Goal: Transaction & Acquisition: Download file/media

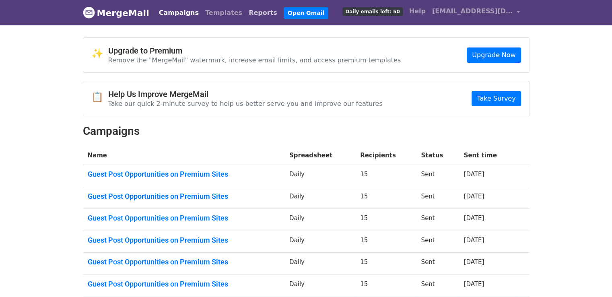
click at [246, 12] on link "Reports" at bounding box center [263, 13] width 35 height 16
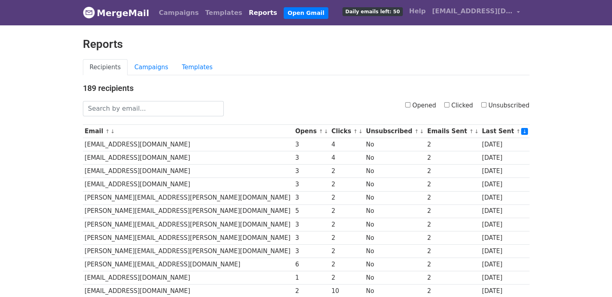
click at [411, 104] on input "Opened" at bounding box center [407, 104] width 5 height 5
checkbox input "true"
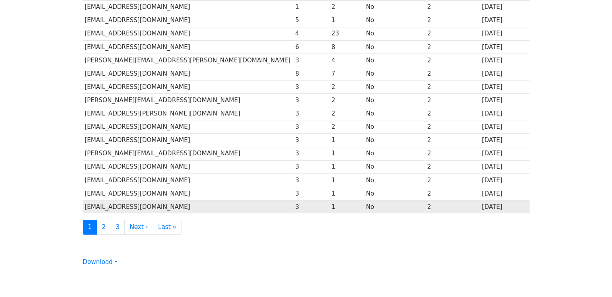
scroll to position [355, 0]
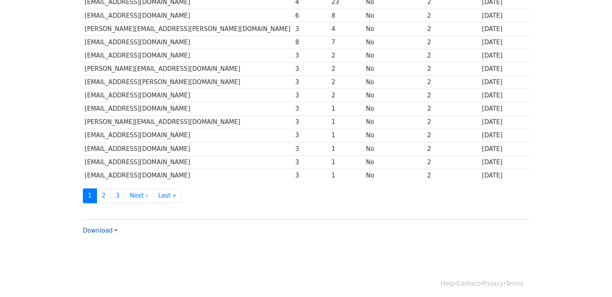
click at [112, 230] on link "Download" at bounding box center [100, 230] width 35 height 7
click at [120, 257] on link "Excel" at bounding box center [115, 258] width 64 height 13
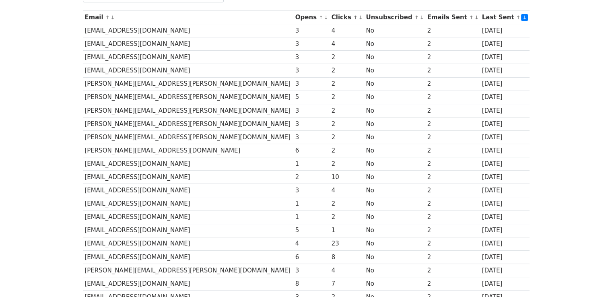
scroll to position [33, 0]
